Goal: Submit feedback/report problem: Submit feedback/report problem

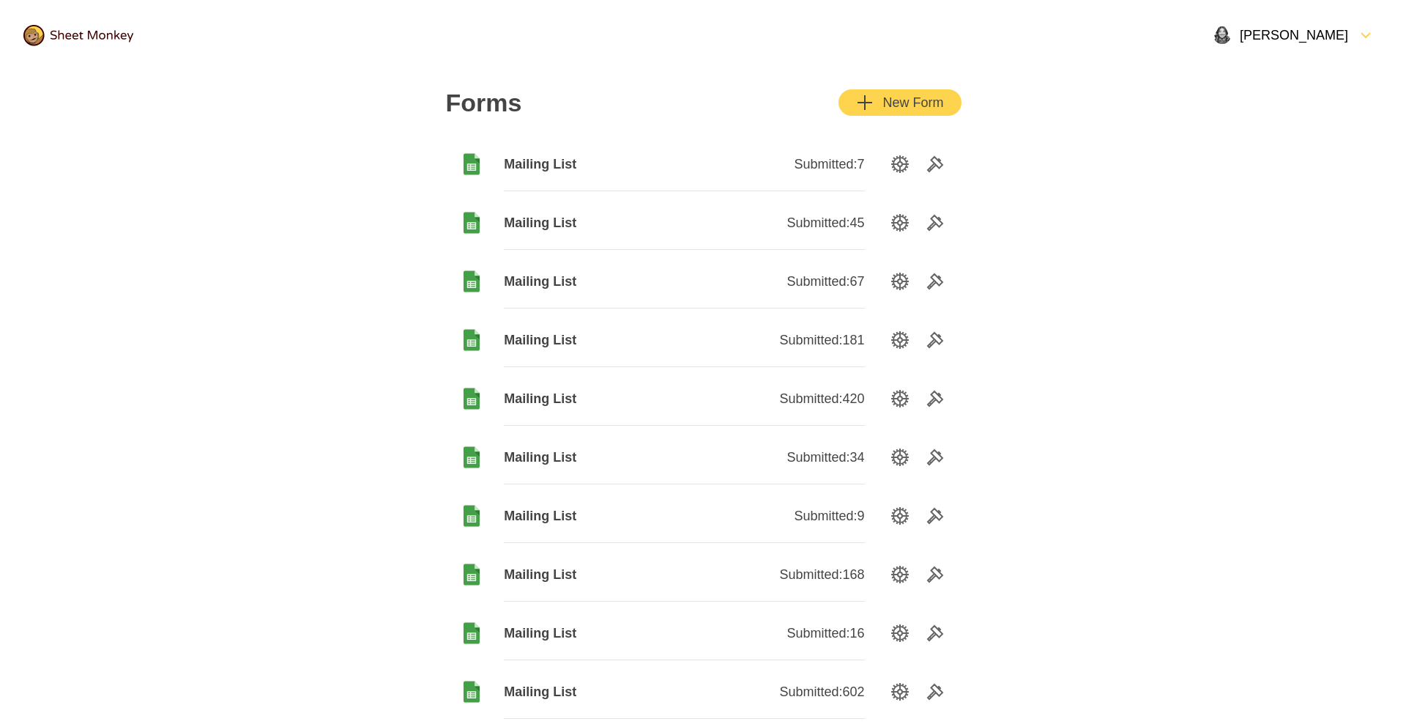
scroll to position [111, 0]
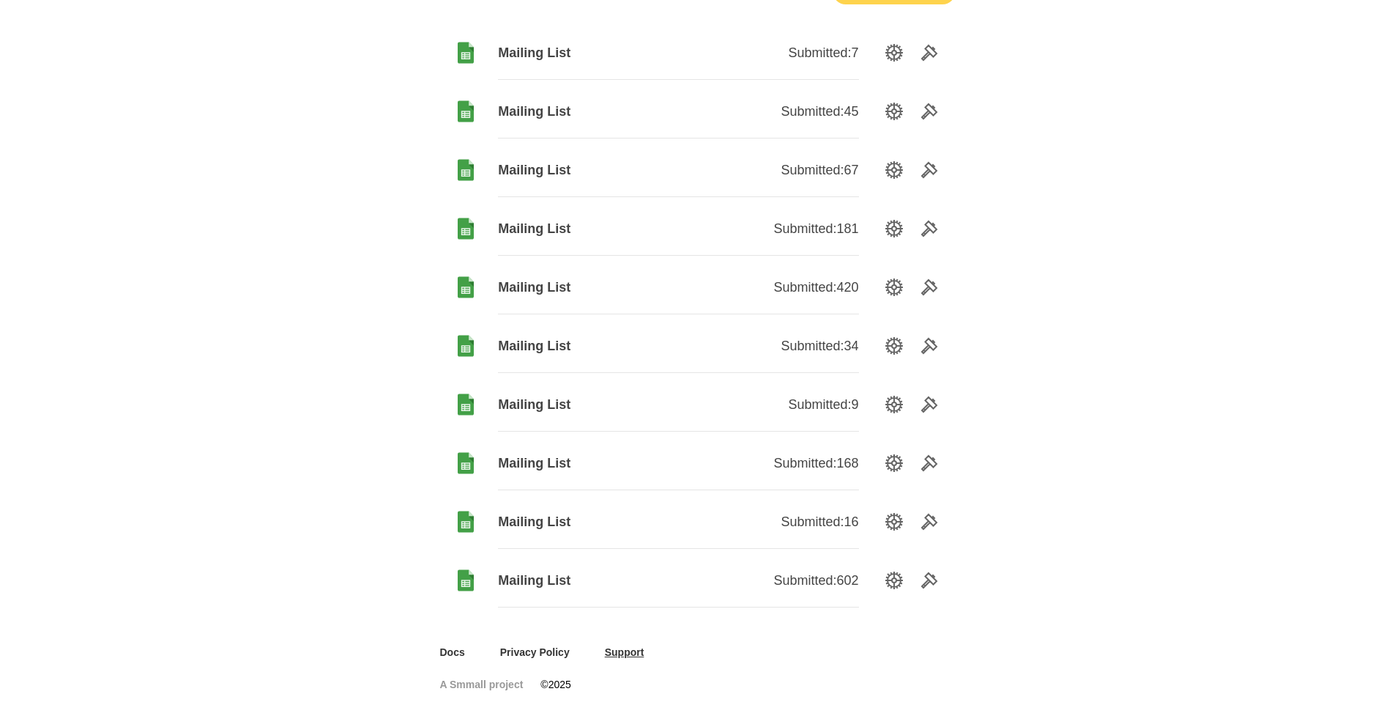
click at [629, 650] on link "Support" at bounding box center [625, 652] width 40 height 15
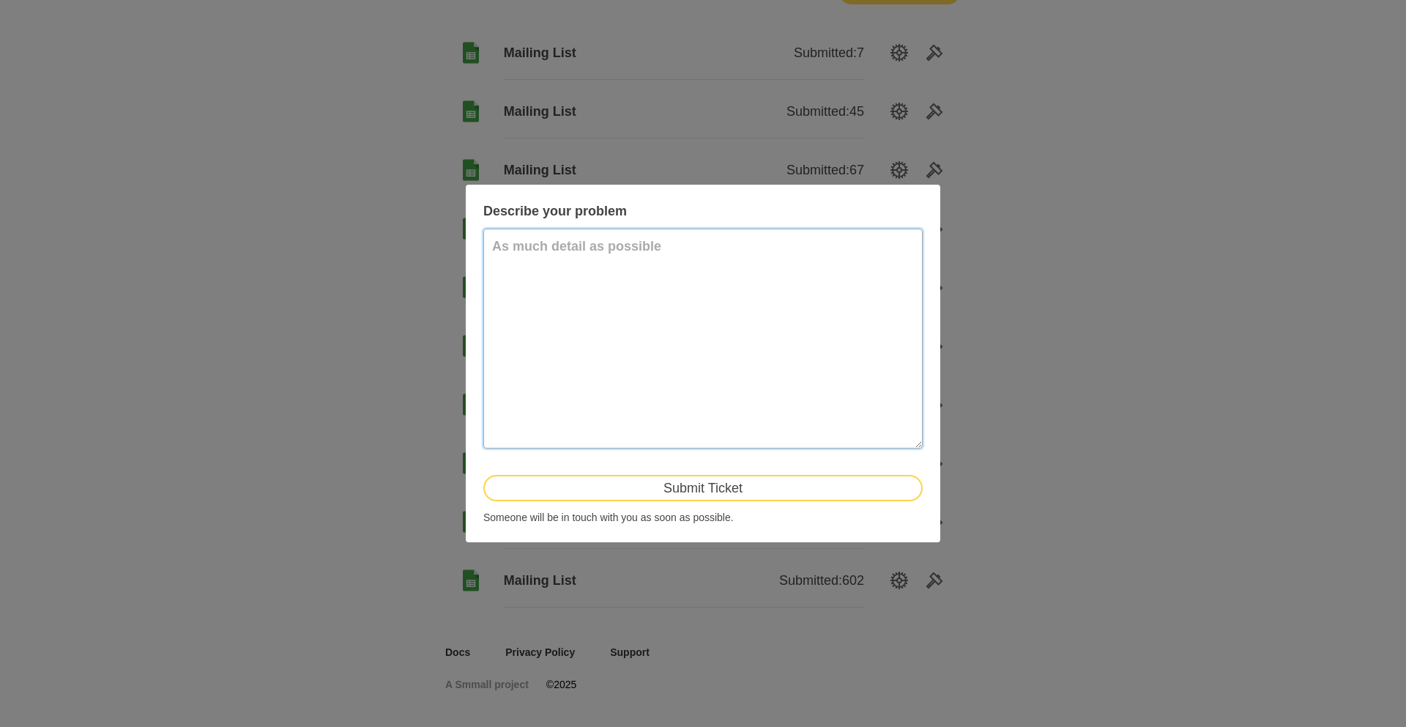
click at [656, 253] on textarea at bounding box center [703, 339] width 440 height 220
type textarea "H"
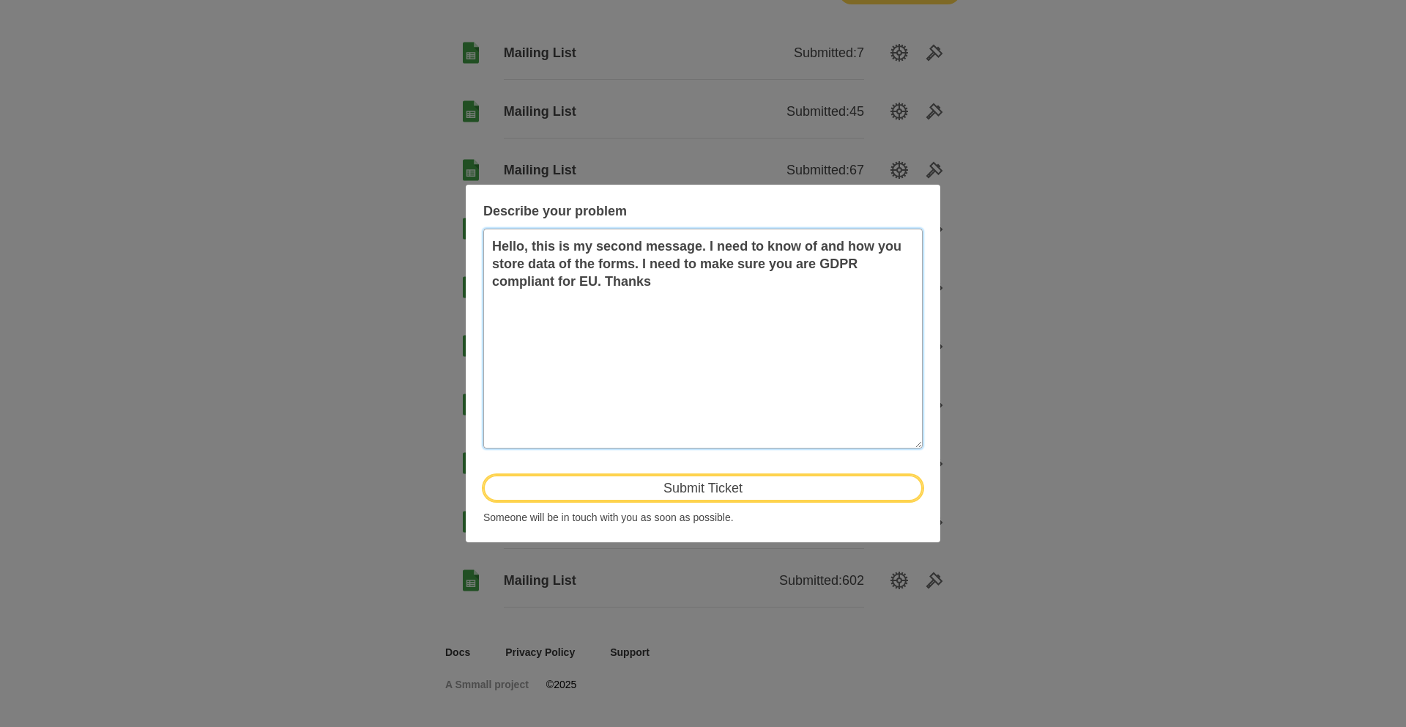
type textarea "Hello, this is my second message. I need to know of and how you store data of t…"
click at [654, 486] on button "Submit Ticket" at bounding box center [703, 488] width 440 height 26
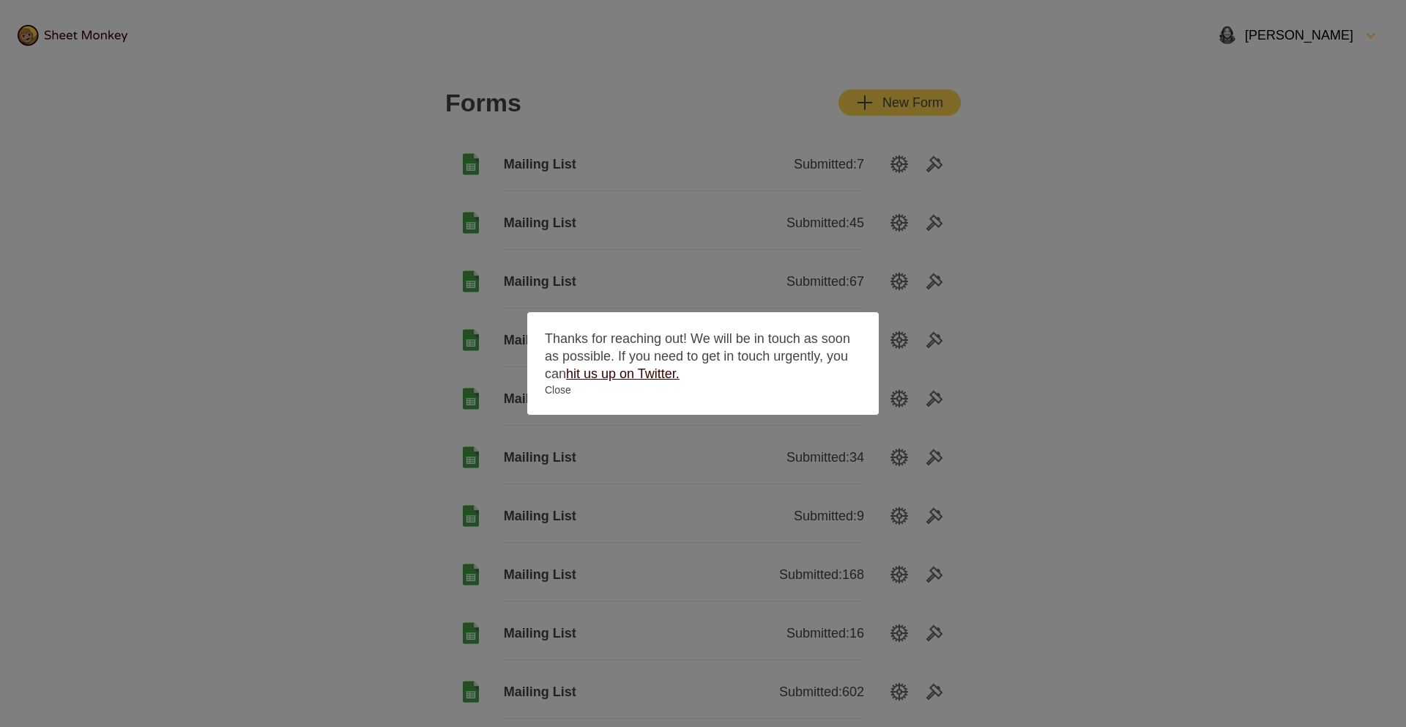
click at [662, 371] on link "hit us up on Twitter." at bounding box center [623, 373] width 114 height 15
